Goal: Task Accomplishment & Management: Complete application form

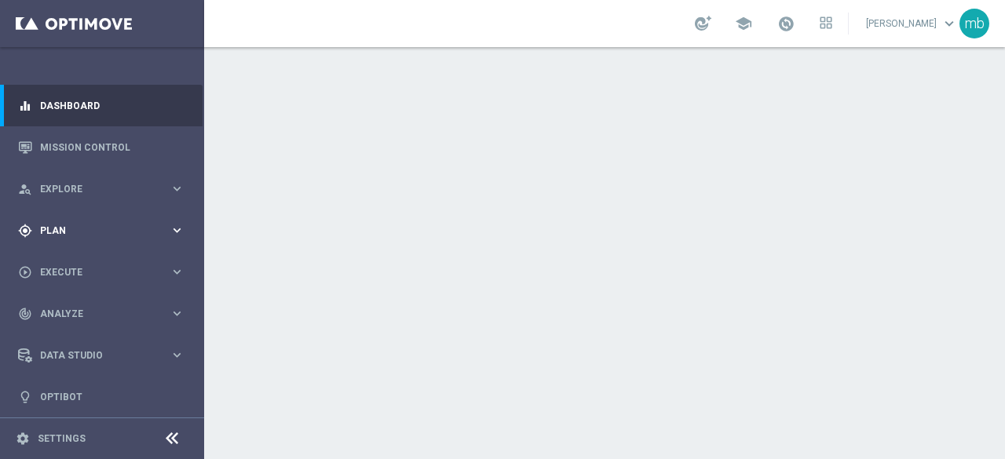
click at [172, 231] on icon "keyboard_arrow_right" at bounding box center [177, 230] width 15 height 15
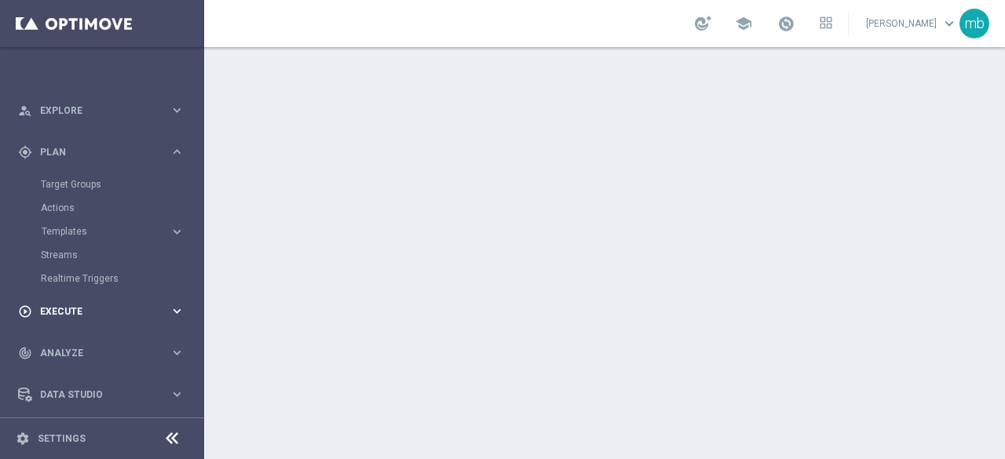
click at [172, 308] on icon "keyboard_arrow_right" at bounding box center [177, 311] width 15 height 15
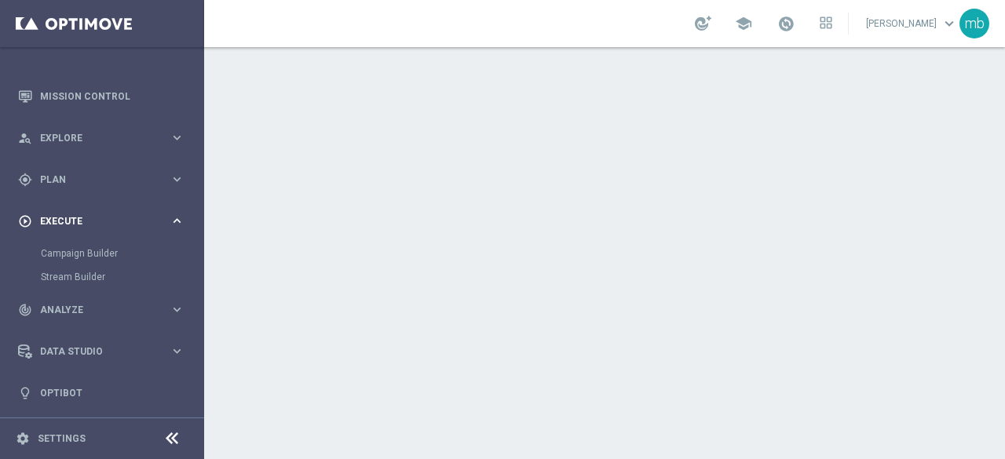
scroll to position [50, 0]
click at [173, 136] on icon "keyboard_arrow_right" at bounding box center [177, 138] width 15 height 15
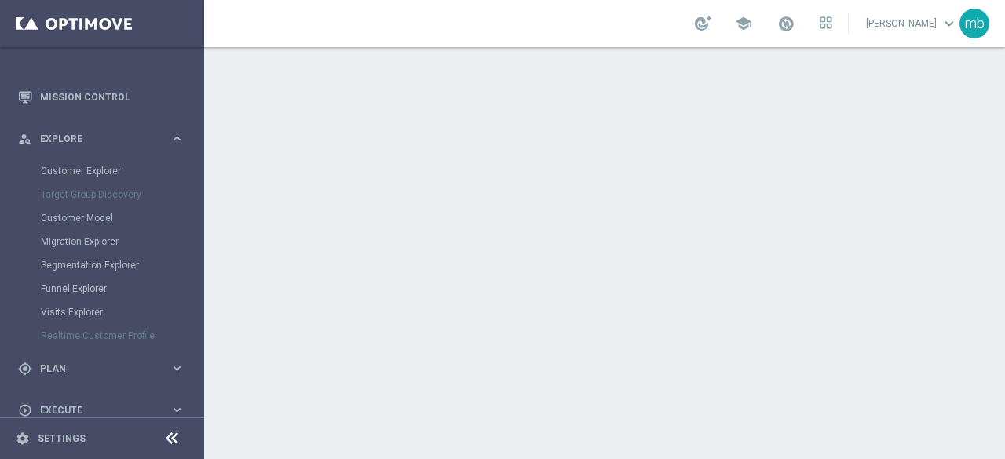
scroll to position [192, 0]
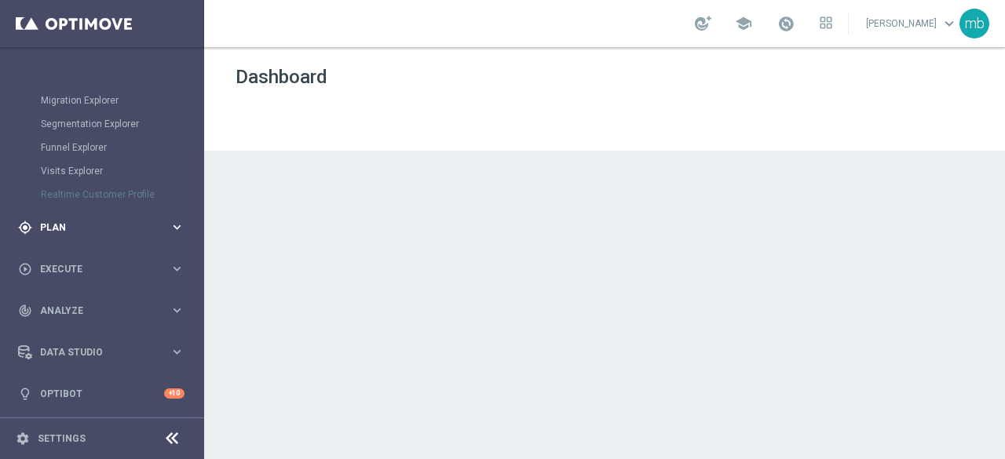
click at [175, 222] on icon "keyboard_arrow_right" at bounding box center [177, 227] width 15 height 15
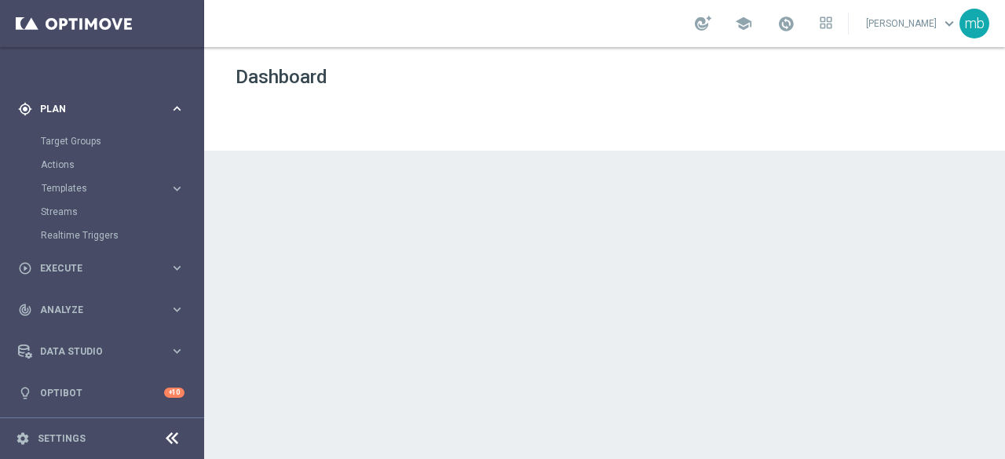
scroll to position [121, 0]
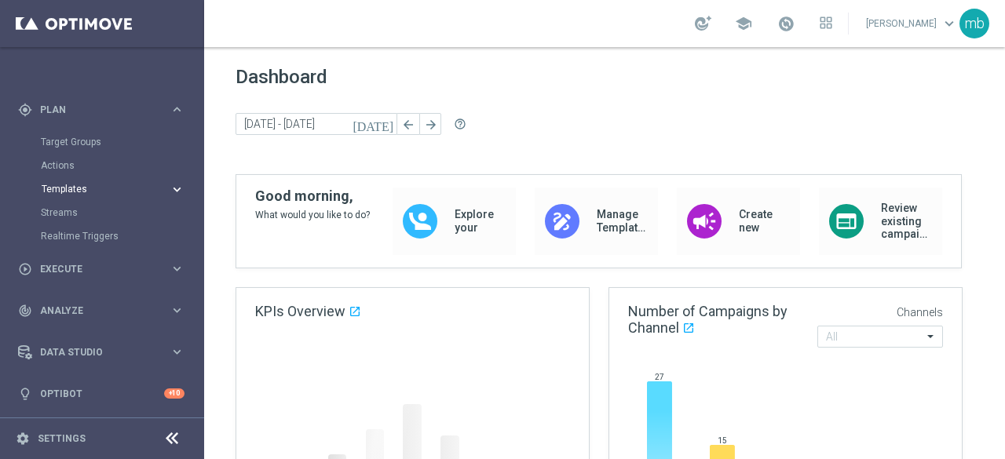
click at [170, 186] on icon "keyboard_arrow_right" at bounding box center [177, 189] width 15 height 15
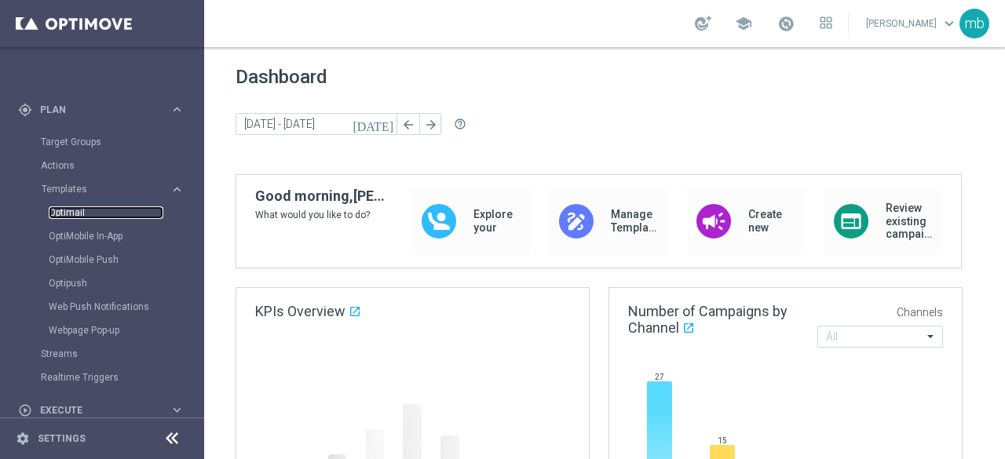
click at [78, 211] on link "Optimail" at bounding box center [106, 212] width 115 height 13
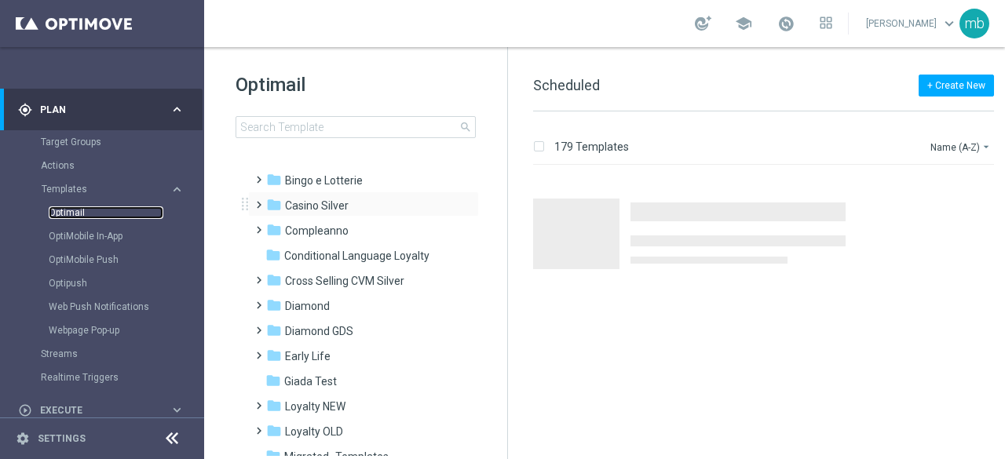
scroll to position [78, 0]
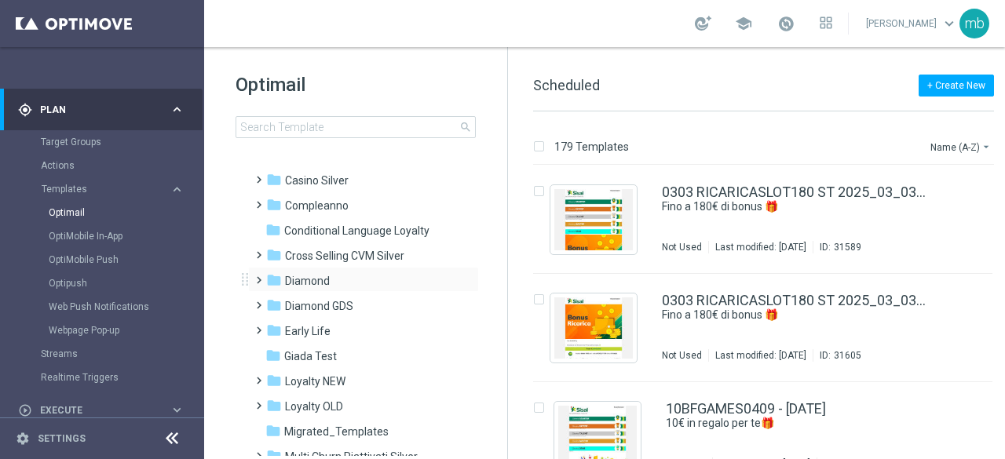
click at [256, 276] on span at bounding box center [255, 273] width 7 height 6
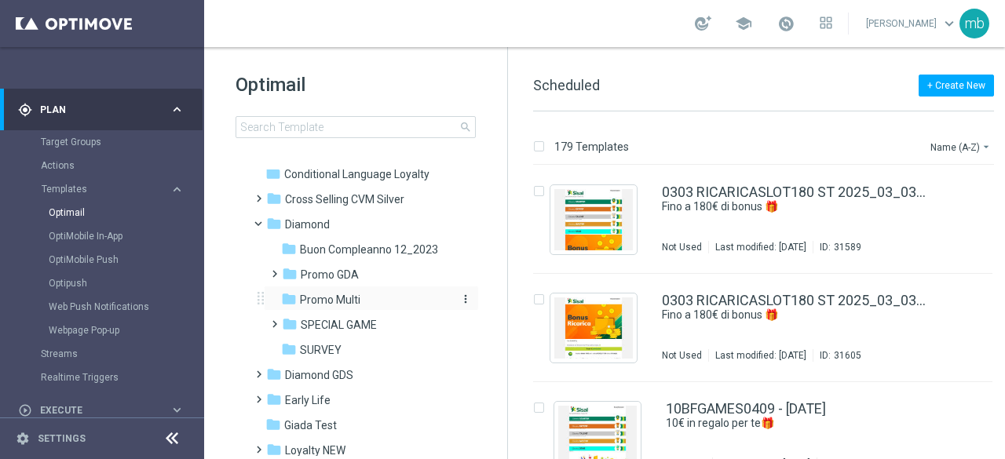
scroll to position [157, 0]
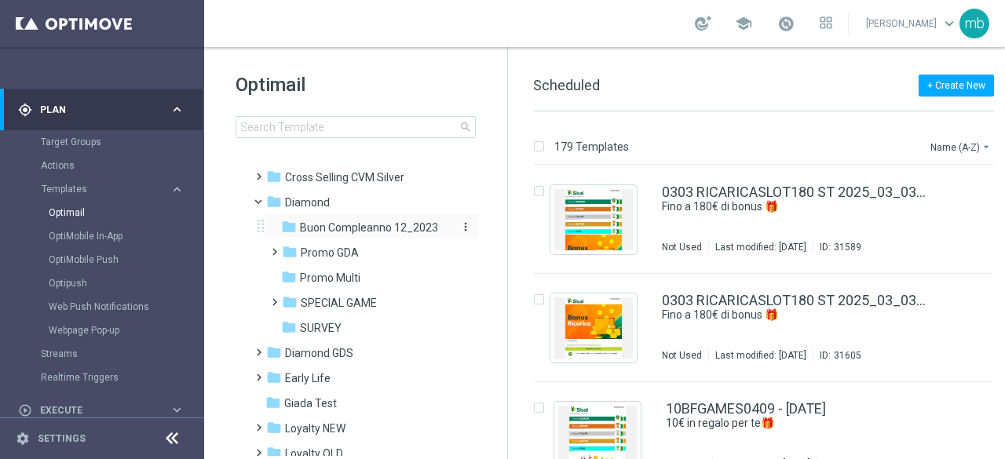
click at [334, 228] on span "Buon Compleanno 12_2023" at bounding box center [369, 228] width 138 height 14
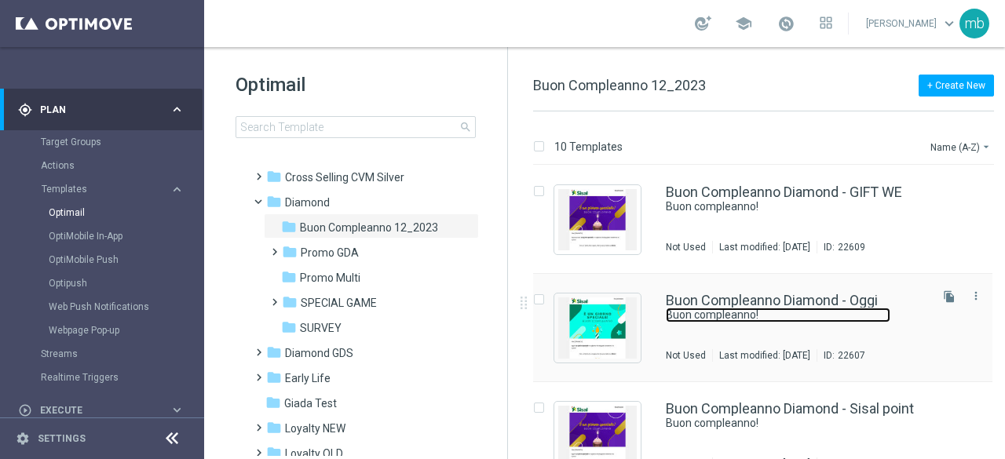
click at [745, 314] on link "Buon compleanno!" at bounding box center [778, 315] width 224 height 15
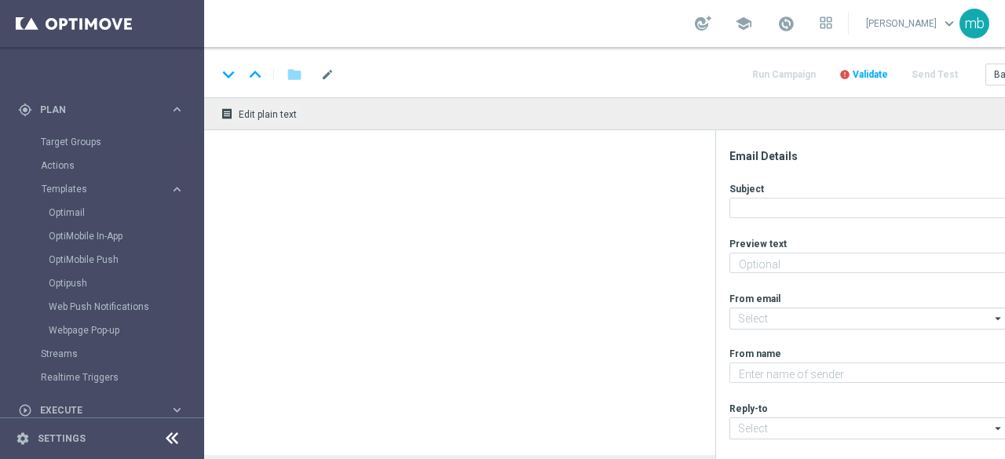
type textarea "Ti aspetta una sorpresa…"
type input "newsletter@comunicazioni.sisal.it"
type textarea "Sisal"
type input "teamvip@sisal.it"
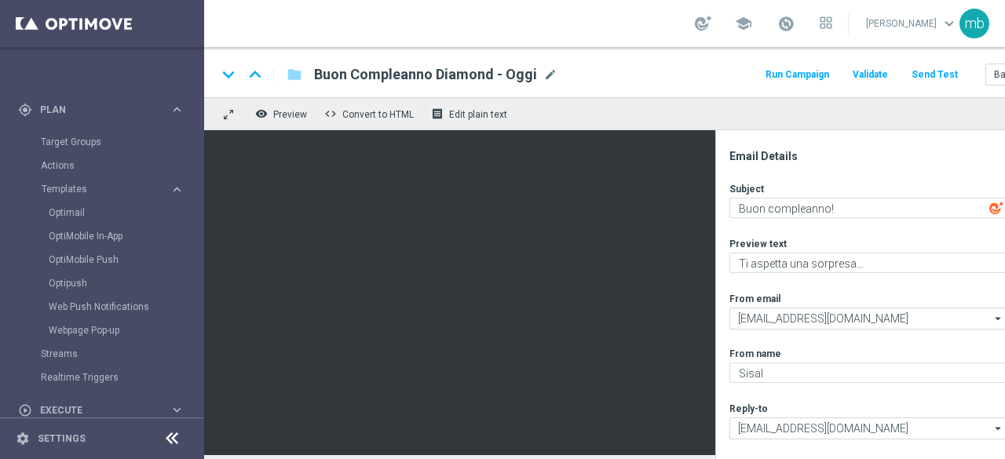
click at [797, 75] on button "Run Campaign" at bounding box center [797, 74] width 68 height 21
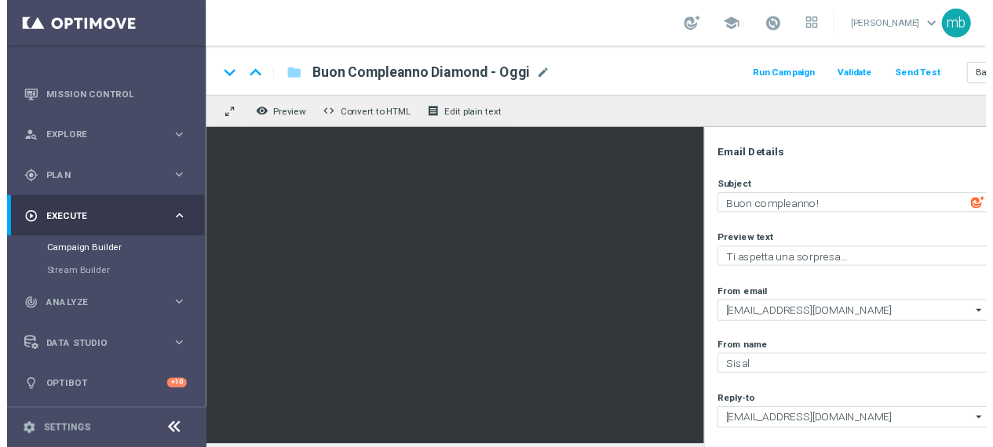
scroll to position [50, 0]
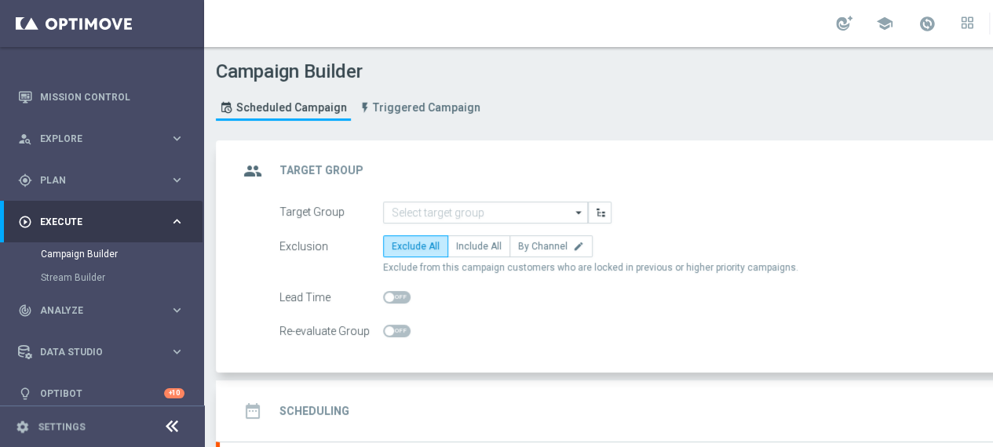
click at [574, 211] on icon "arrow_drop_down" at bounding box center [579, 213] width 16 height 20
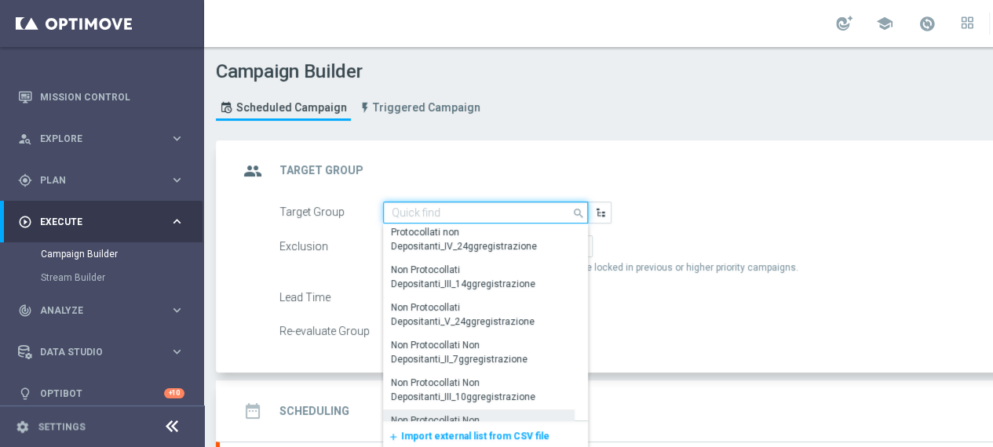
scroll to position [235, 0]
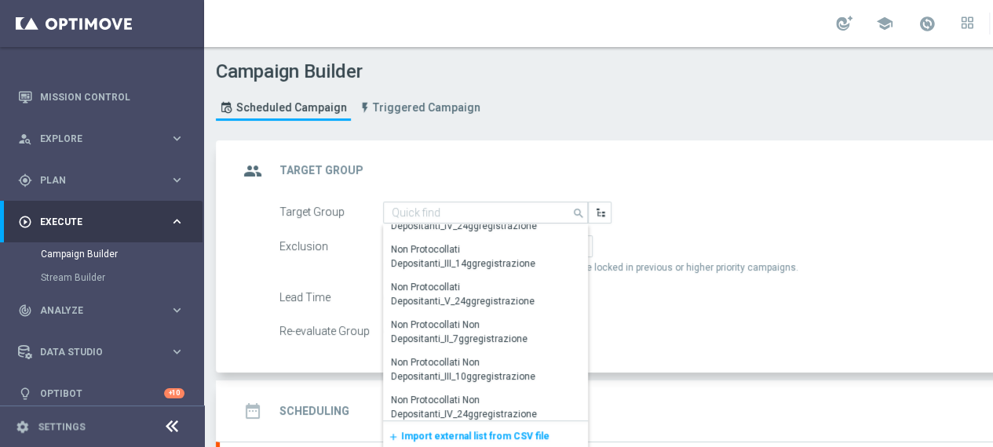
click at [483, 442] on div "add Import external list from CSV file" at bounding box center [485, 436] width 205 height 31
click at [485, 433] on span "Import external list from CSV file" at bounding box center [475, 436] width 148 height 11
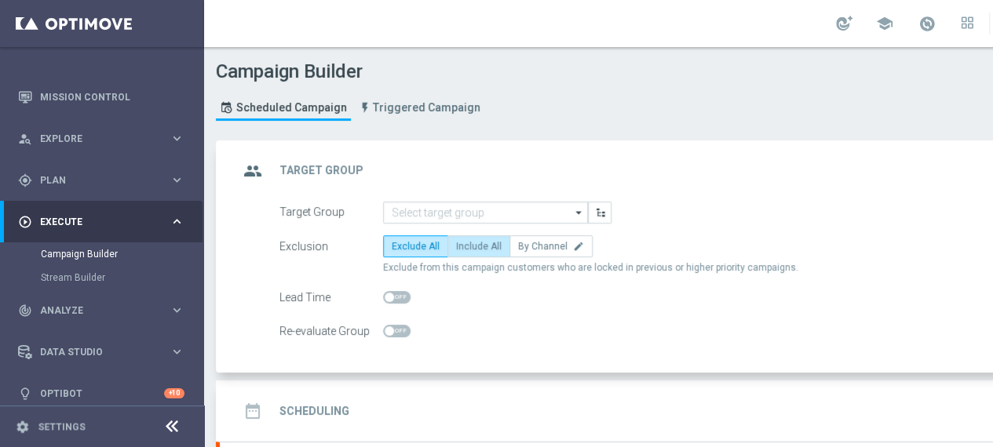
click at [478, 250] on span "Include All" at bounding box center [479, 246] width 46 height 11
click at [466, 250] on input "Include All" at bounding box center [461, 249] width 10 height 10
radio input "true"
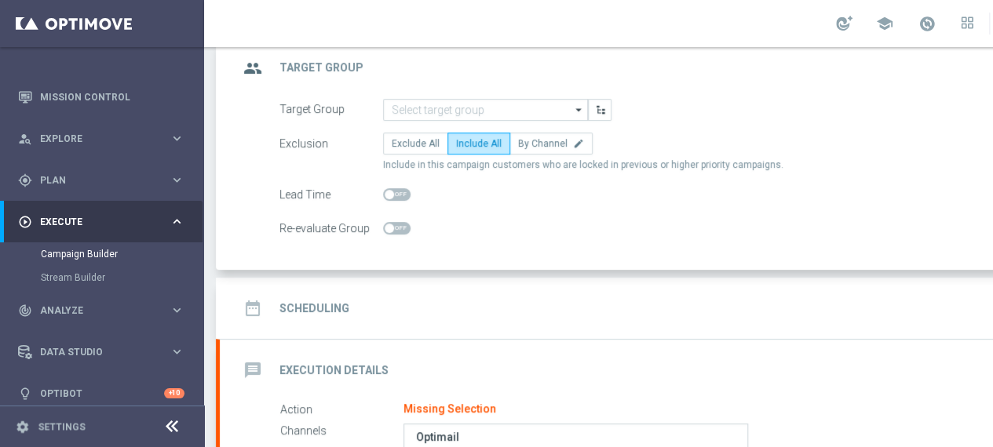
scroll to position [78, 0]
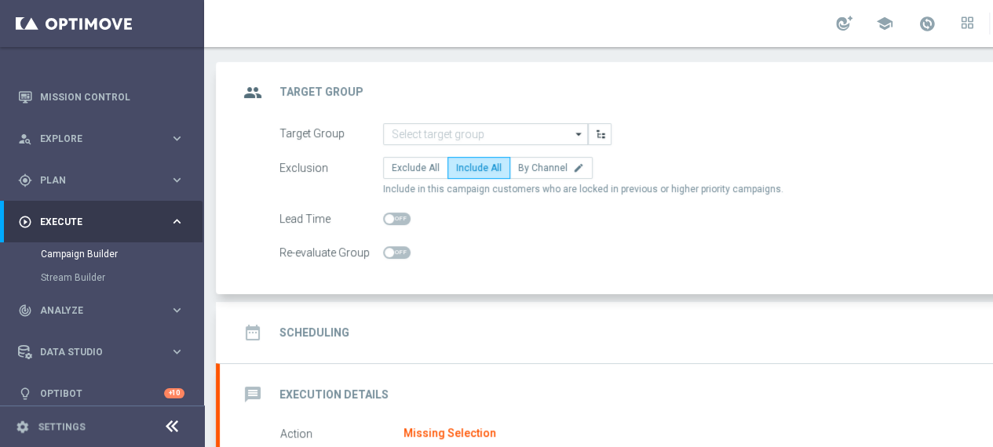
click at [580, 131] on icon "arrow_drop_down" at bounding box center [579, 134] width 16 height 20
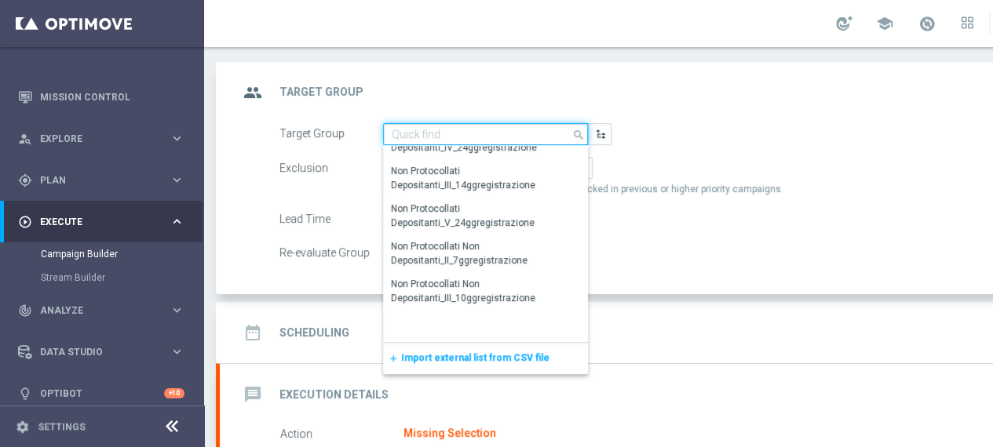
scroll to position [0, 0]
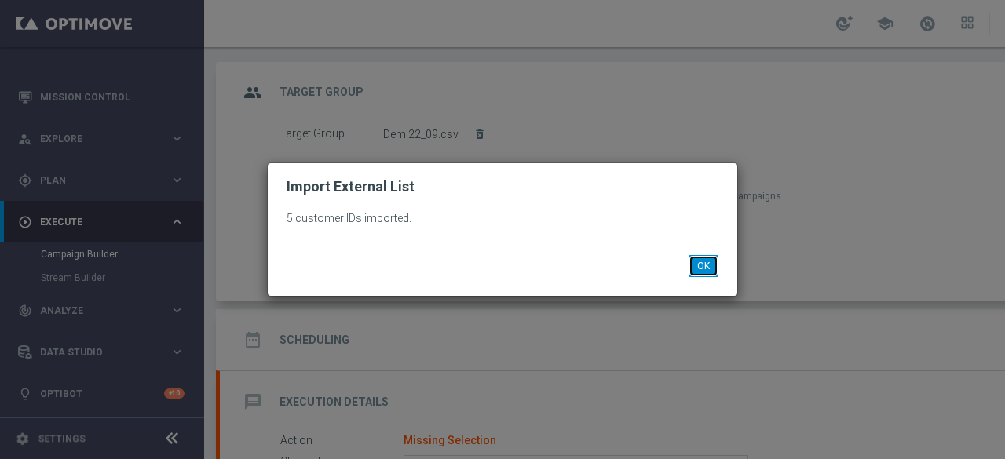
click at [703, 266] on button "OK" at bounding box center [703, 266] width 30 height 22
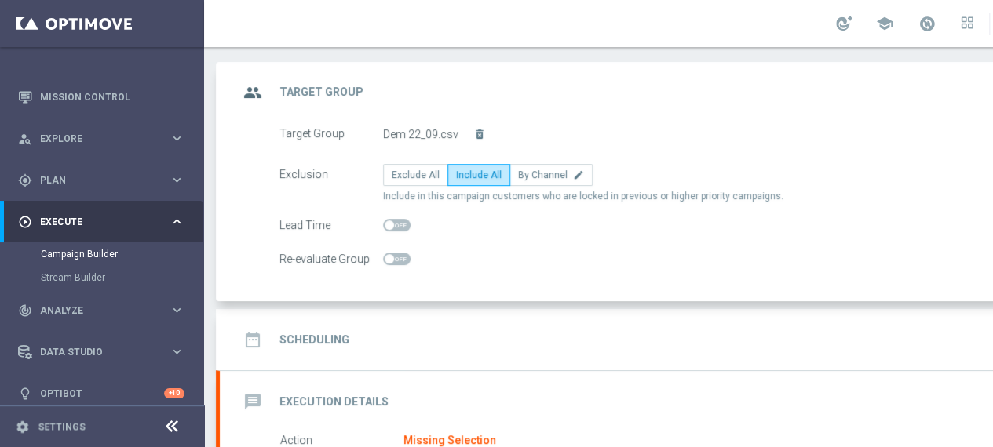
click at [332, 338] on h2 "Scheduling" at bounding box center [314, 340] width 70 height 15
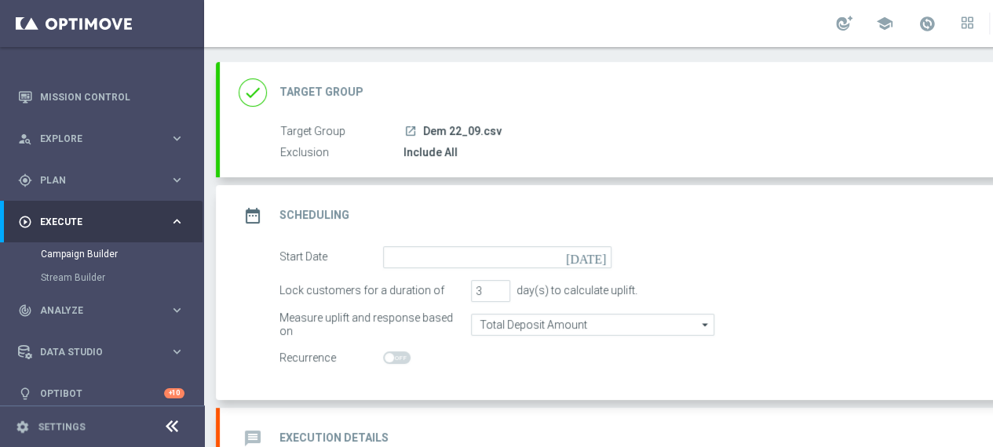
click at [599, 260] on icon "today" at bounding box center [589, 254] width 46 height 17
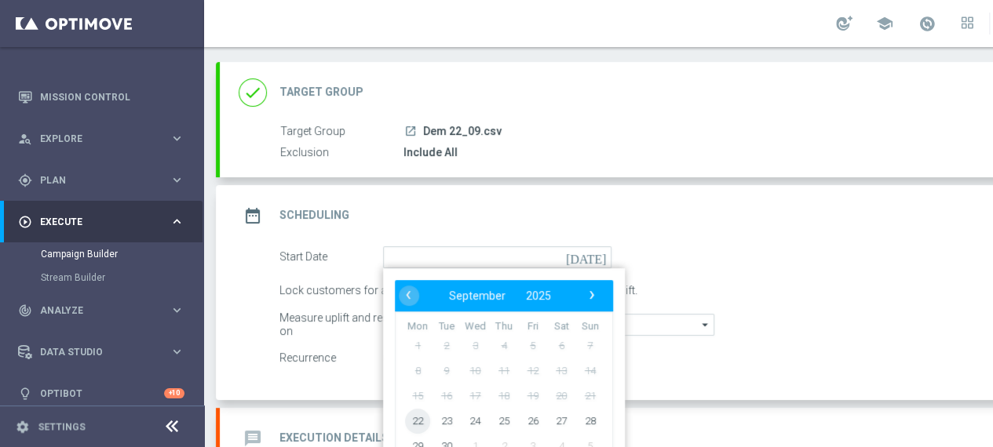
click at [424, 423] on span "22" at bounding box center [417, 420] width 25 height 25
type input "22 Sep 2025"
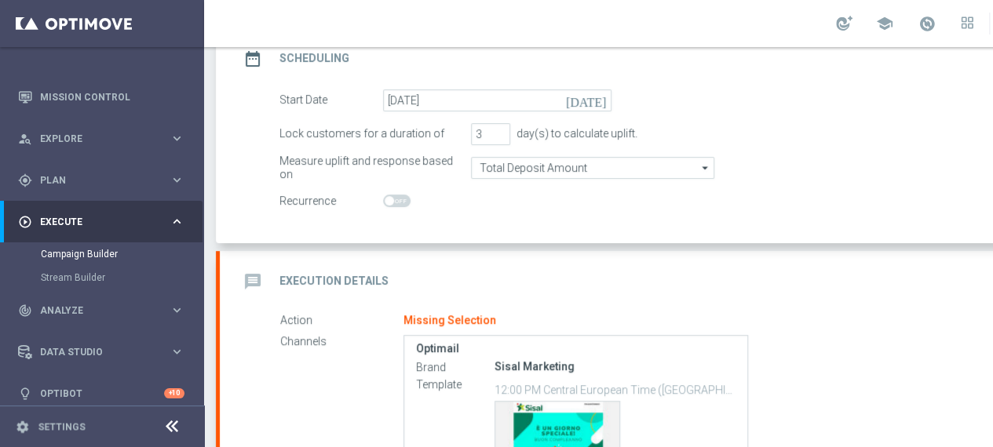
scroll to position [314, 0]
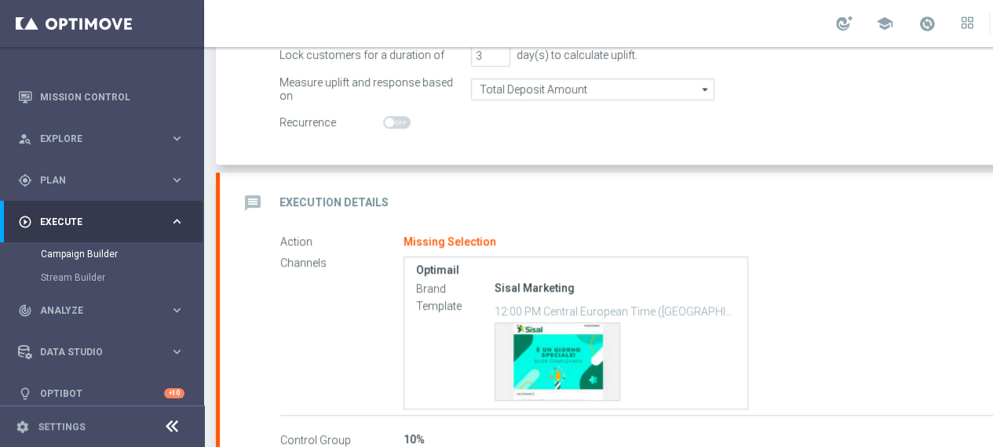
click at [364, 197] on h2 "Execution Details" at bounding box center [333, 202] width 109 height 15
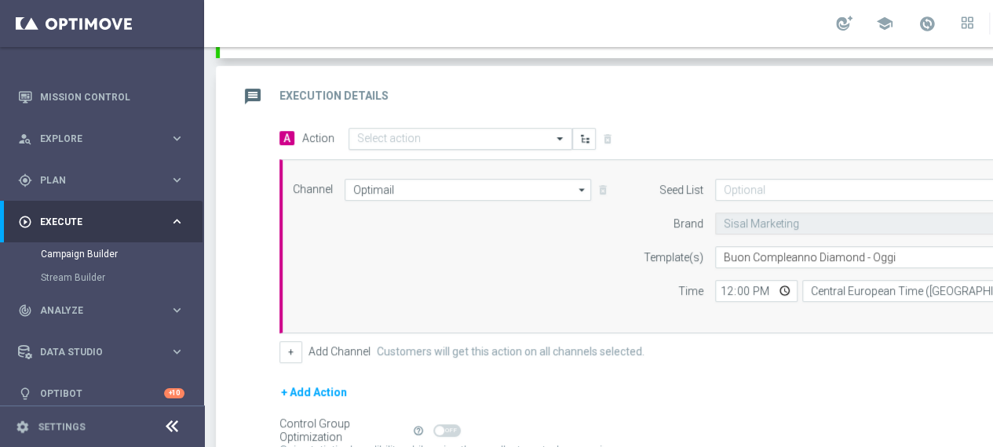
click at [459, 142] on input "text" at bounding box center [444, 139] width 175 height 13
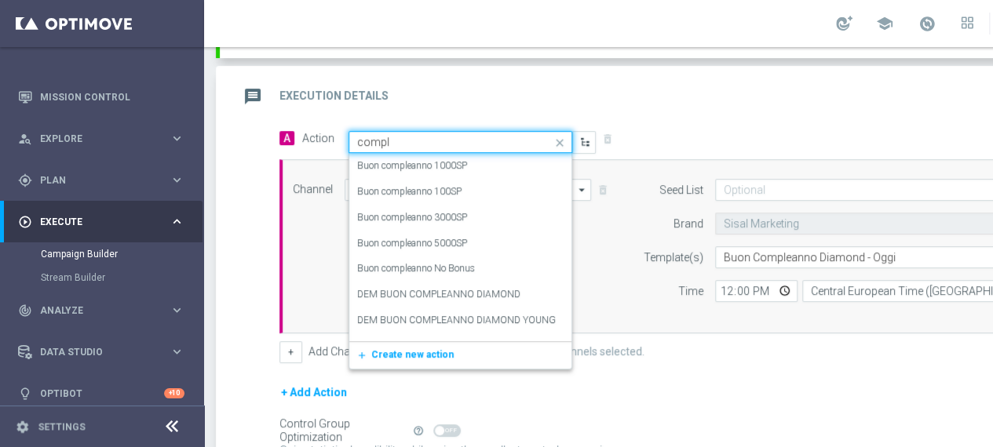
type input "comple"
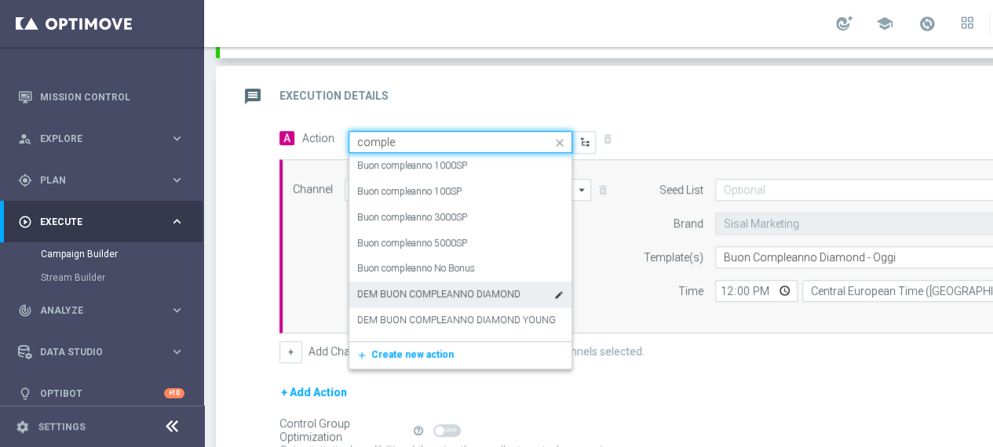
click at [443, 291] on label "DEM BUON COMPLEANNO DIAMOND" at bounding box center [438, 294] width 163 height 13
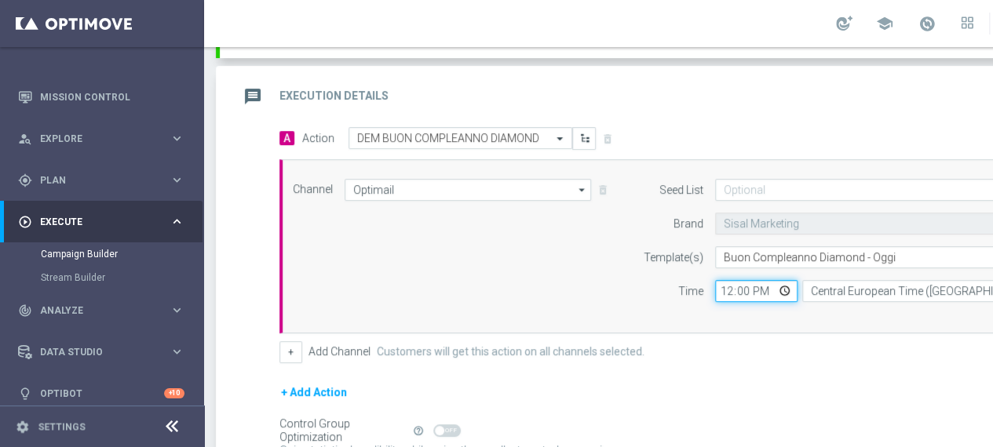
click at [785, 290] on input "12:00" at bounding box center [756, 291] width 82 height 22
type input "10:00"
click at [746, 321] on div "Channel Optimail Optimail arrow_drop_down Drag here to set row groups Drag here…" at bounding box center [694, 246] width 830 height 174
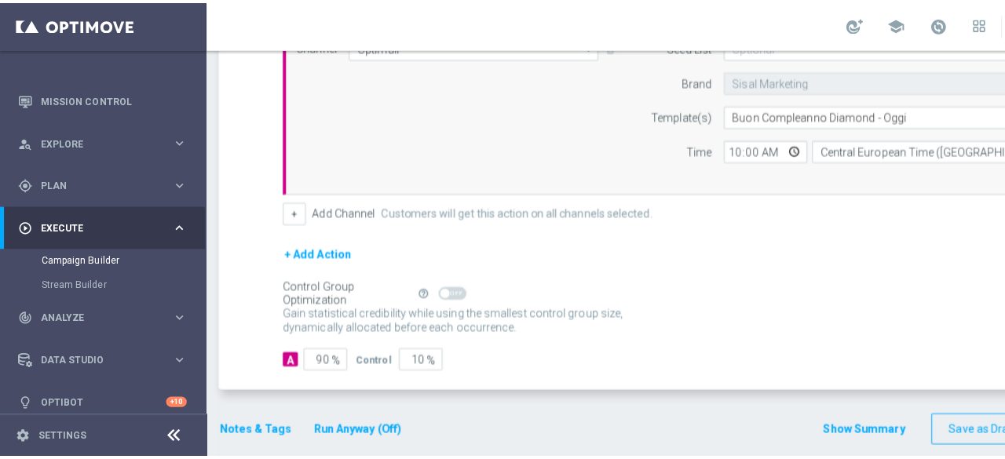
scroll to position [461, 0]
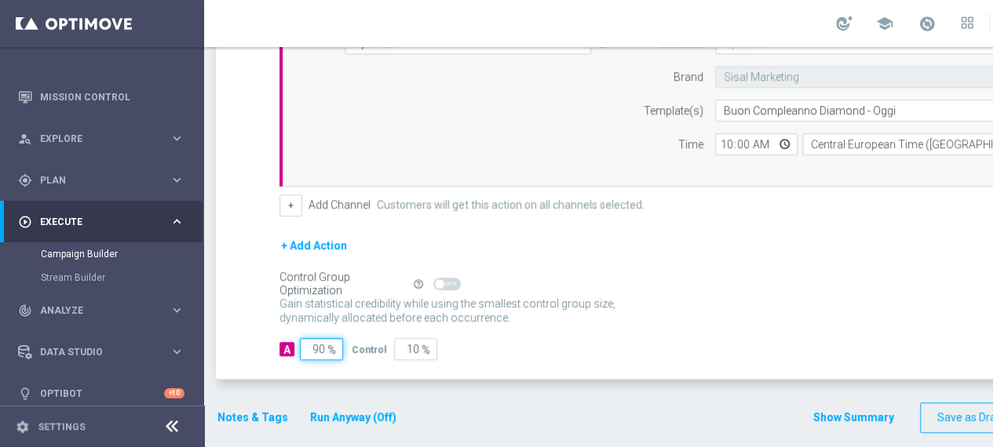
drag, startPoint x: 326, startPoint y: 343, endPoint x: 305, endPoint y: 343, distance: 21.2
click at [305, 343] on input "90" at bounding box center [321, 349] width 43 height 22
type input "1"
type input "99"
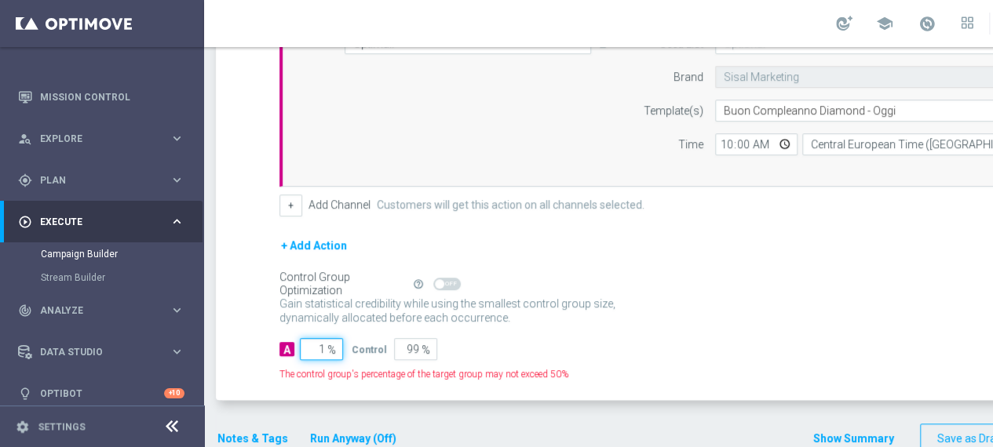
type input "10"
type input "90"
type input "100"
type input "0"
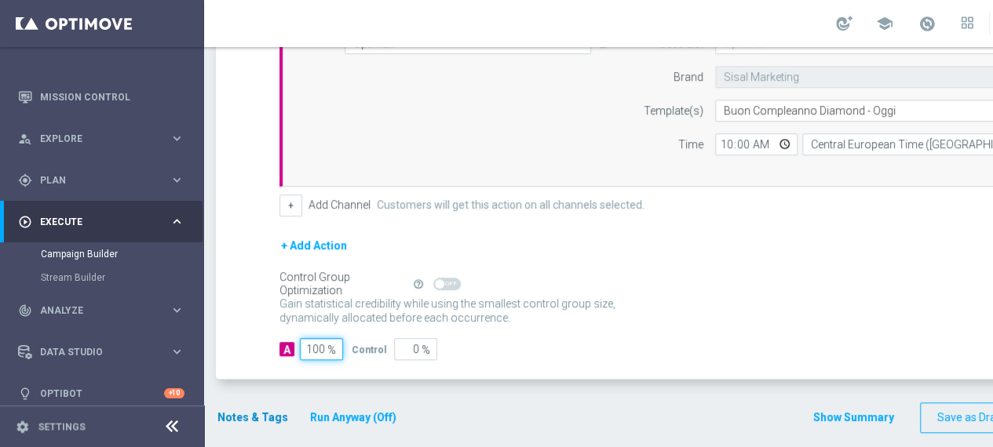
type input "100"
click at [248, 415] on button "Notes & Tags" at bounding box center [253, 418] width 74 height 20
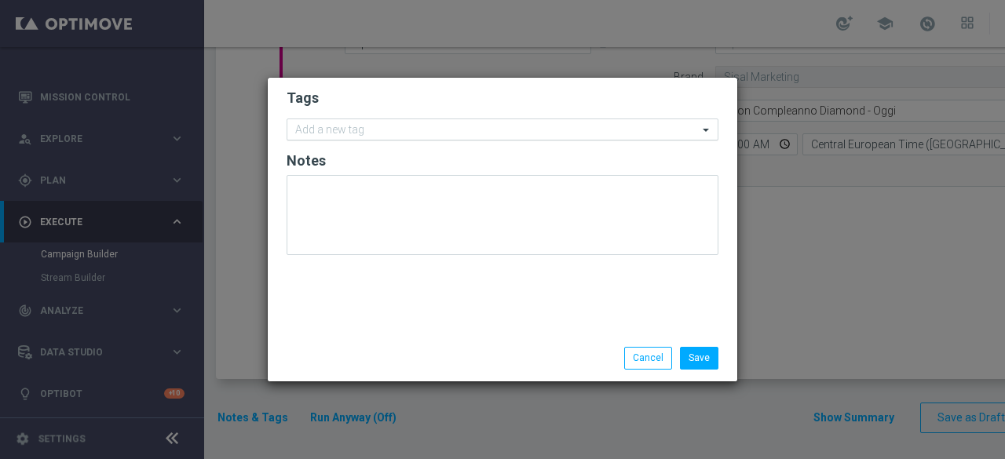
click at [342, 133] on input "text" at bounding box center [496, 130] width 403 height 13
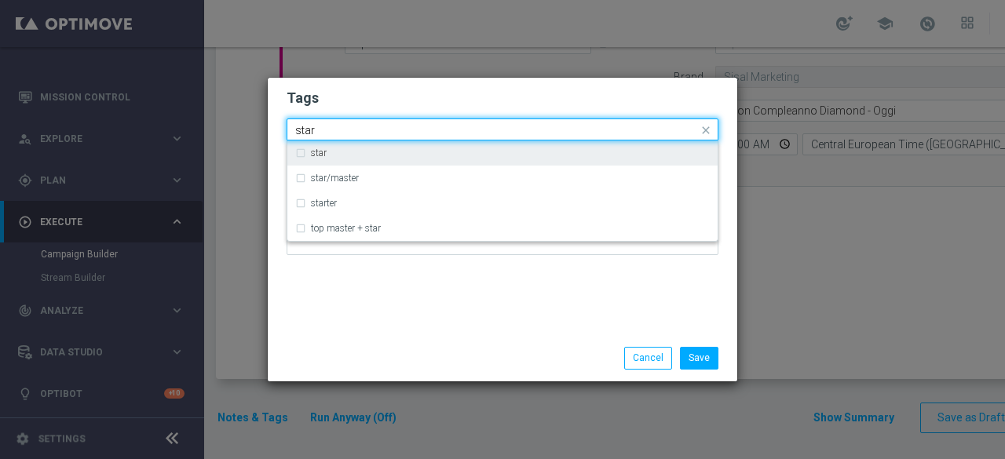
click at [319, 155] on label "star" at bounding box center [319, 152] width 16 height 9
type input "star"
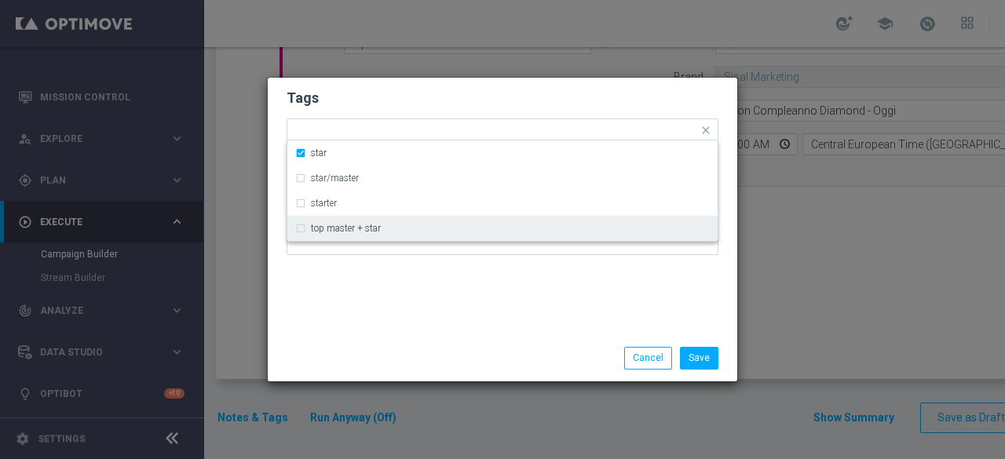
click at [353, 285] on div "Tags Quick find × star star star/master starter top master + star Notes" at bounding box center [502, 206] width 469 height 257
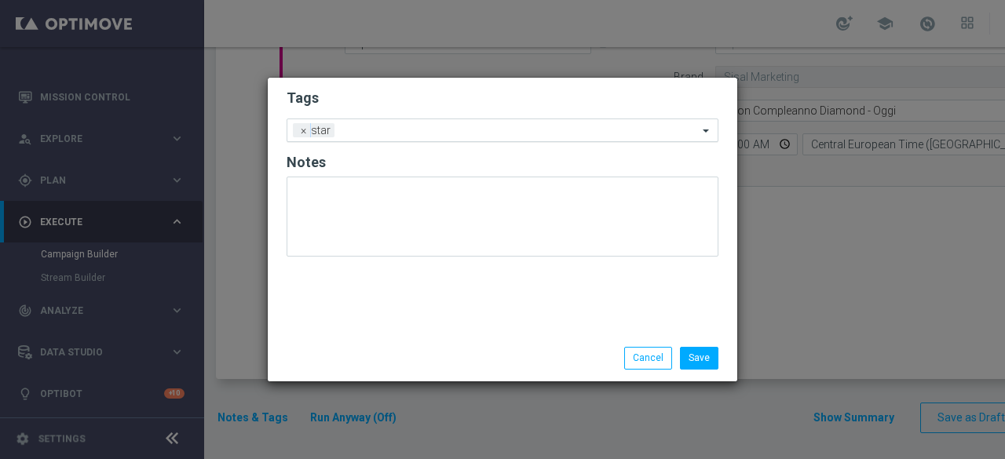
click at [395, 131] on input "text" at bounding box center [519, 131] width 357 height 13
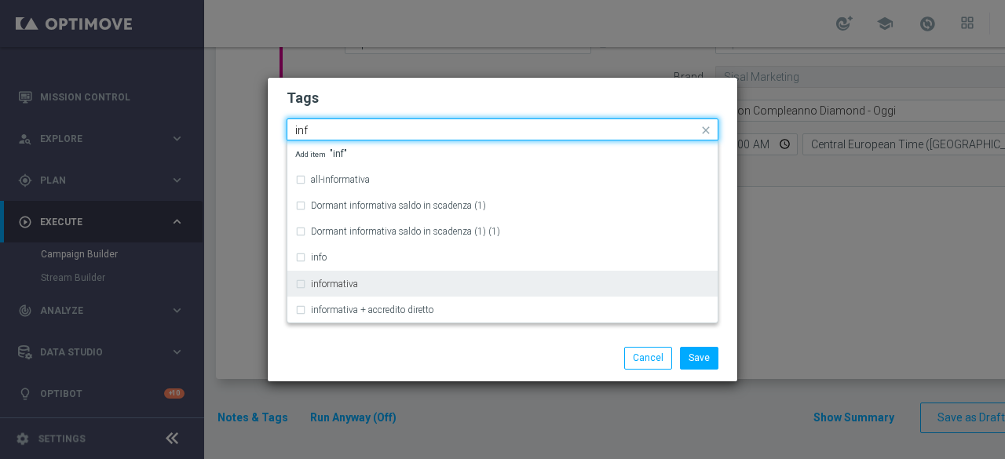
click at [365, 277] on div "informativa" at bounding box center [502, 284] width 414 height 25
type input "inf"
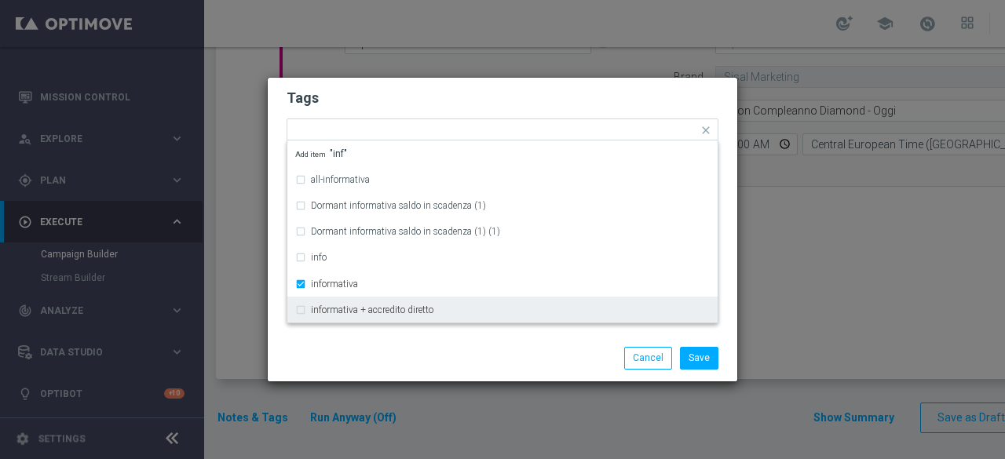
drag, startPoint x: 393, startPoint y: 350, endPoint x: 442, endPoint y: 297, distance: 72.2
click at [396, 350] on div "Save Cancel" at bounding box center [502, 358] width 455 height 22
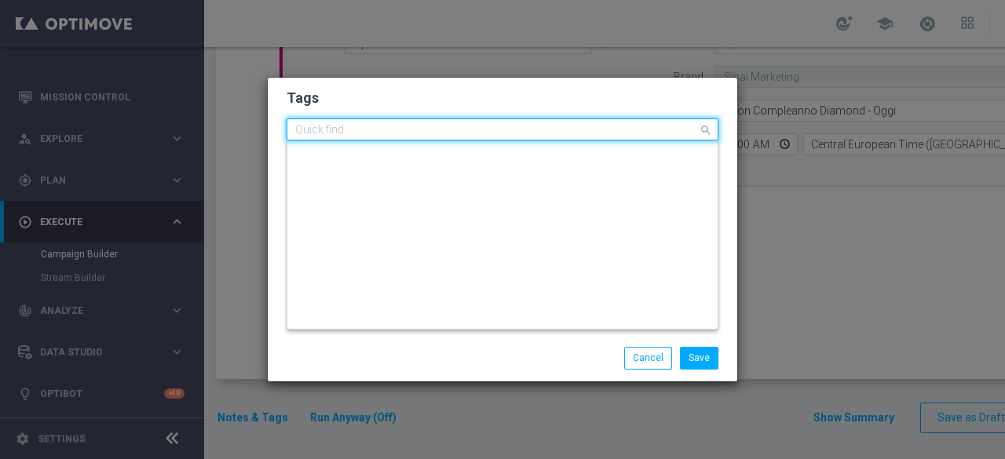
click at [480, 130] on input "text" at bounding box center [496, 130] width 403 height 13
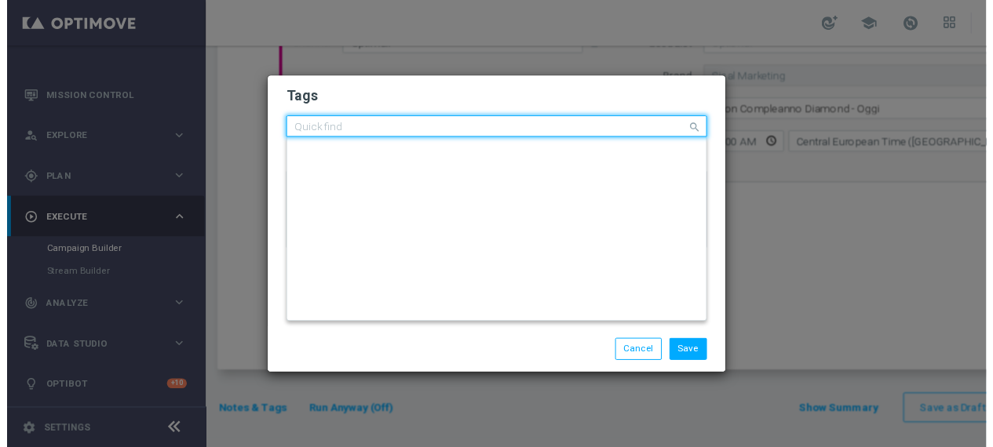
scroll to position [0, 0]
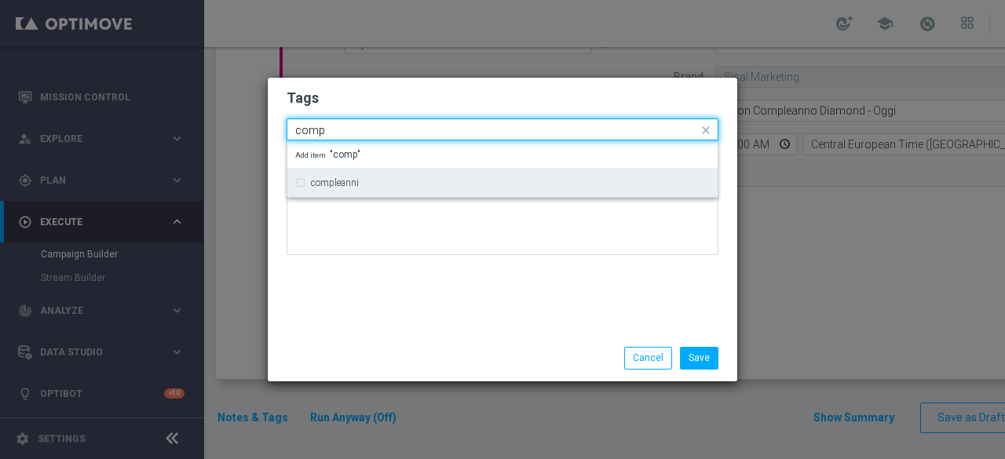
click at [438, 181] on div "compleanni" at bounding box center [510, 182] width 399 height 9
type input "comp"
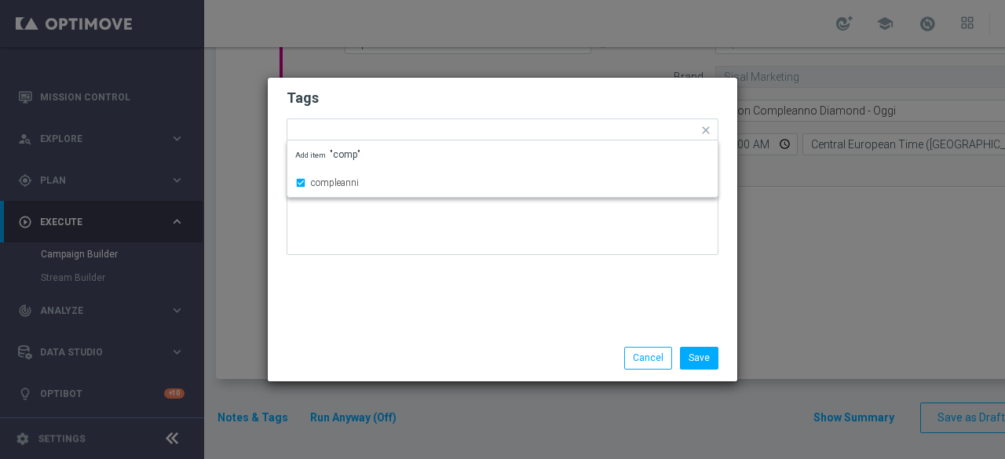
click at [436, 274] on div "Tags Quick find × star × informativa × compleanni compleanni Add item "comp" No…" at bounding box center [502, 206] width 469 height 257
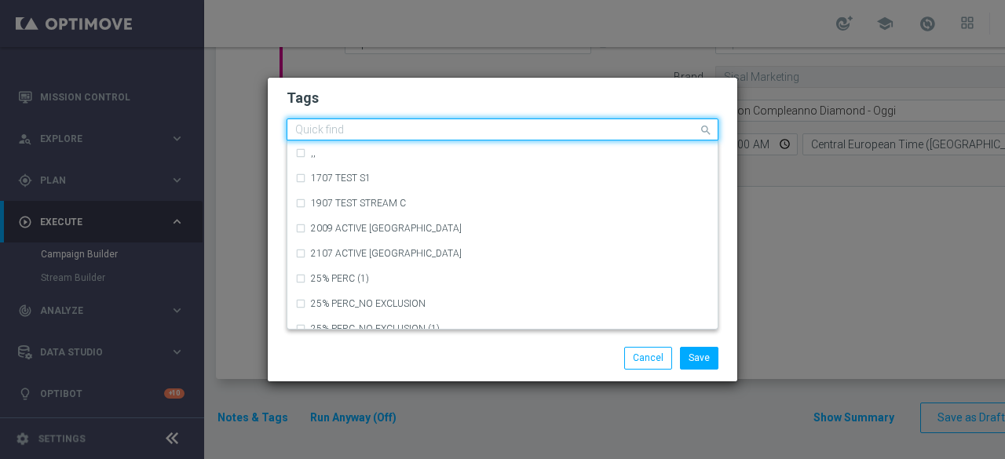
click at [536, 131] on input "text" at bounding box center [496, 130] width 403 height 13
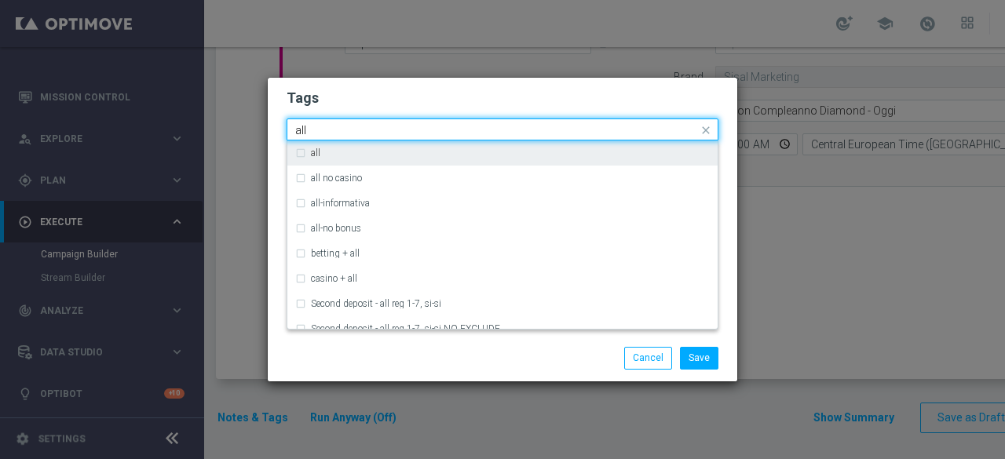
click at [374, 155] on div "all" at bounding box center [510, 152] width 399 height 9
type input "all"
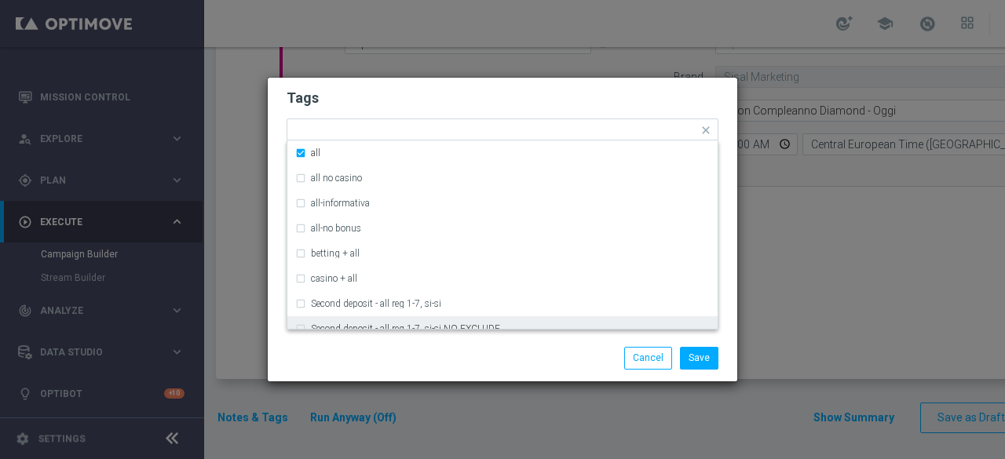
click at [421, 363] on div "Save Cancel" at bounding box center [502, 358] width 455 height 22
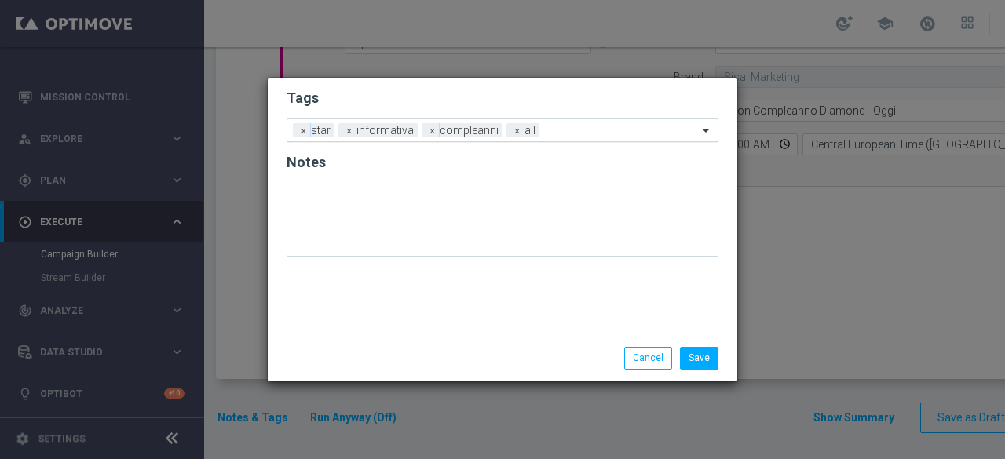
click at [595, 133] on input "text" at bounding box center [621, 131] width 152 height 13
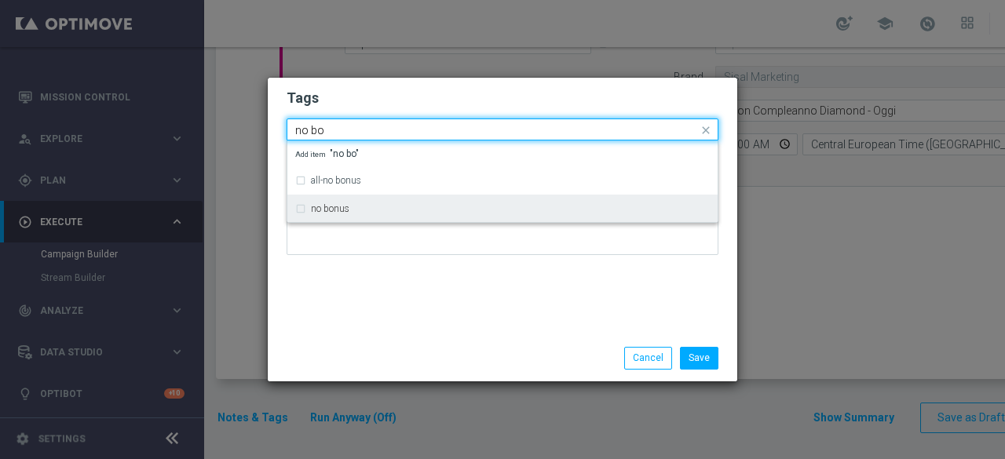
click at [334, 205] on label "no bonus" at bounding box center [330, 208] width 38 height 9
type input "no bo"
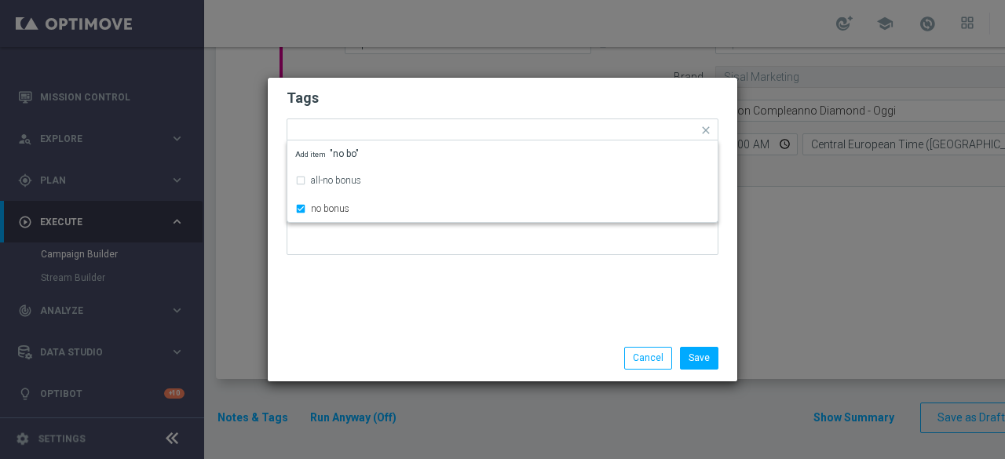
click at [367, 312] on div "Tags Quick find × star × informativa × compleanni × all × no bonus all-no bonus…" at bounding box center [502, 206] width 469 height 257
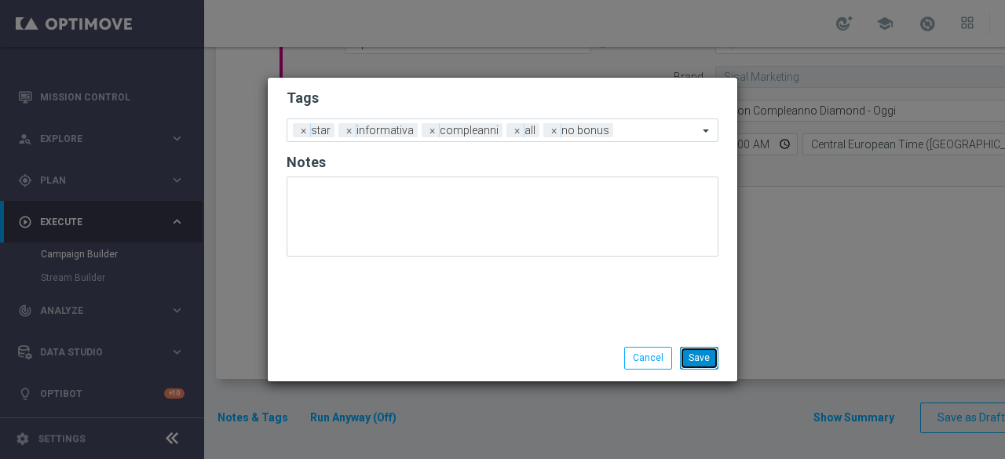
click at [708, 356] on button "Save" at bounding box center [699, 358] width 38 height 22
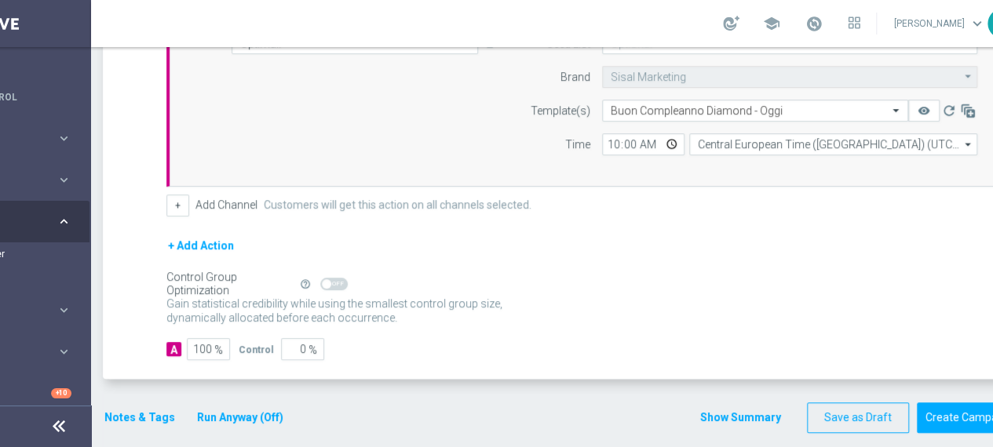
scroll to position [0, 165]
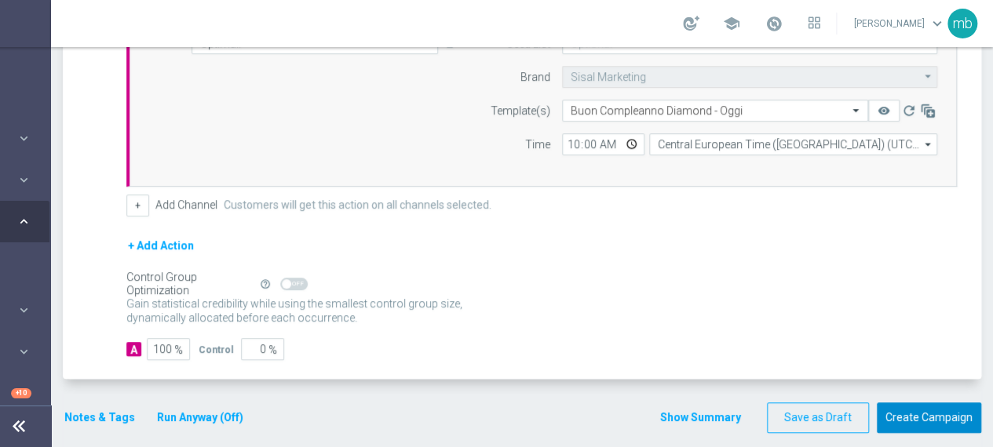
click at [948, 414] on button "Create Campaign" at bounding box center [929, 418] width 104 height 31
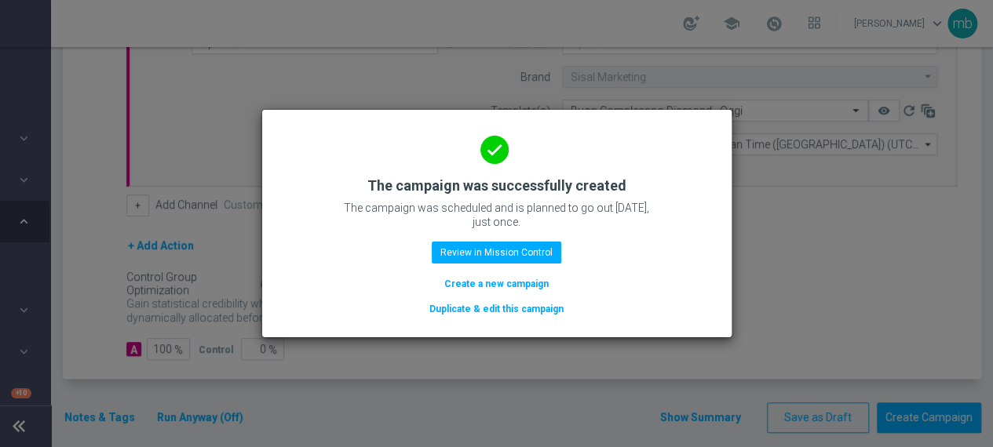
scroll to position [0, 153]
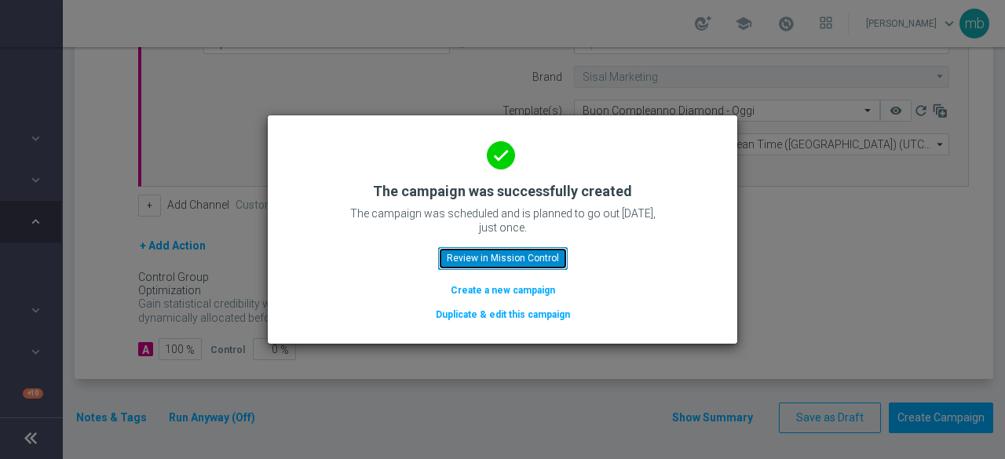
click at [539, 261] on button "Review in Mission Control" at bounding box center [503, 258] width 130 height 22
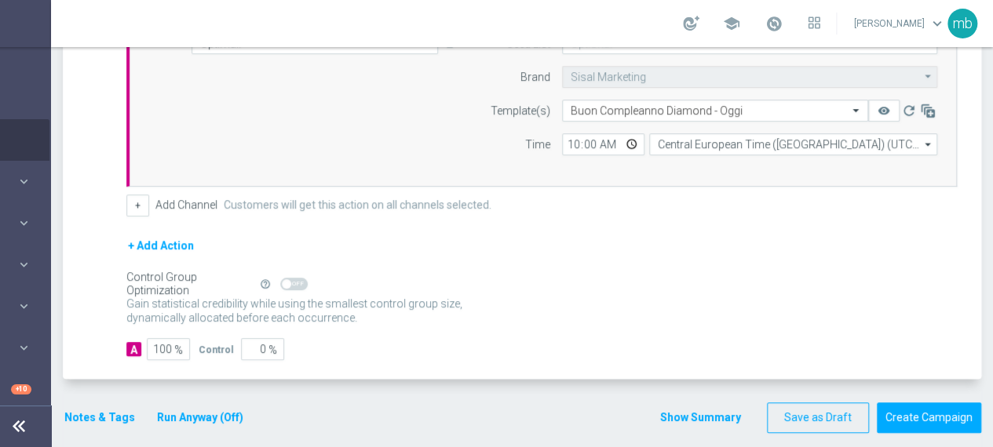
scroll to position [3, 0]
